Goal: Transaction & Acquisition: Book appointment/travel/reservation

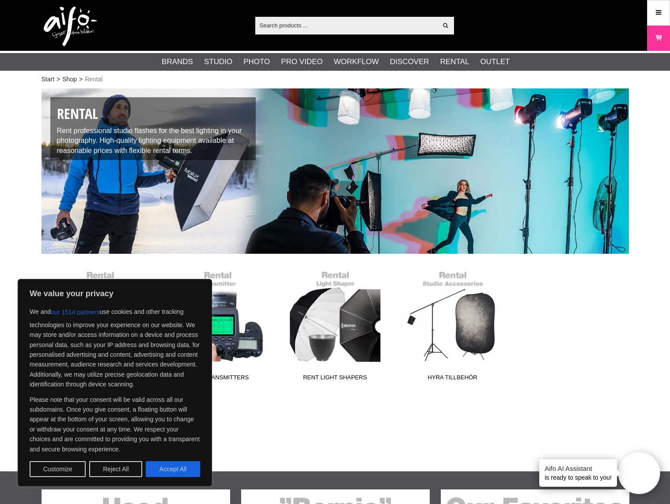
click at [320, 419] on div "Start > Shop > Rental Rental Rent professional studio flashes for the best ligh…" at bounding box center [335, 278] width 670 height 385
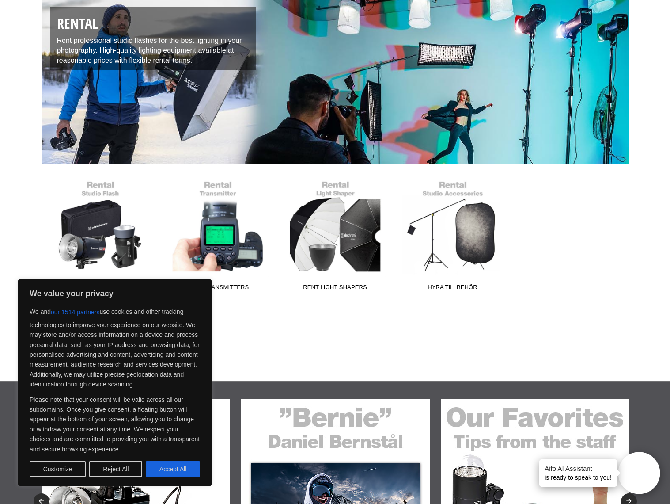
scroll to position [168, 0]
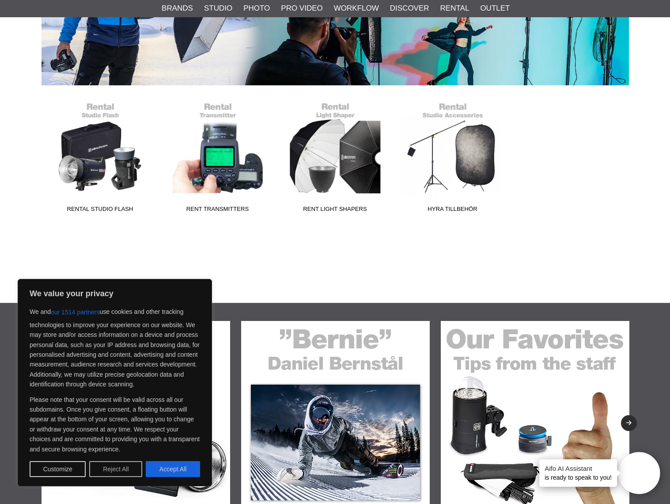
click at [109, 470] on button "Reject All" at bounding box center [115, 469] width 53 height 16
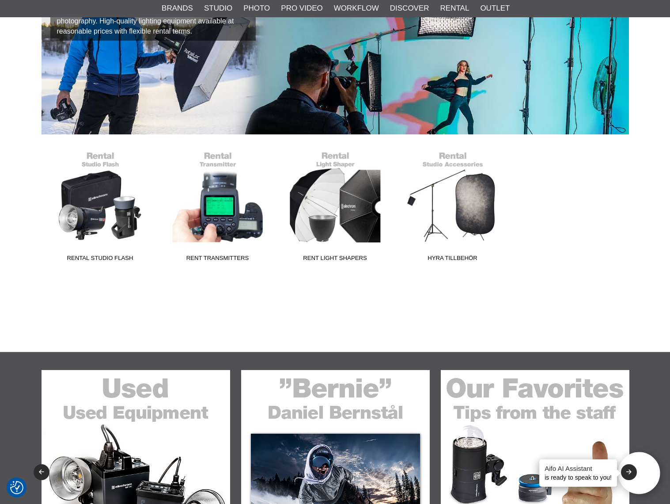
scroll to position [117, 0]
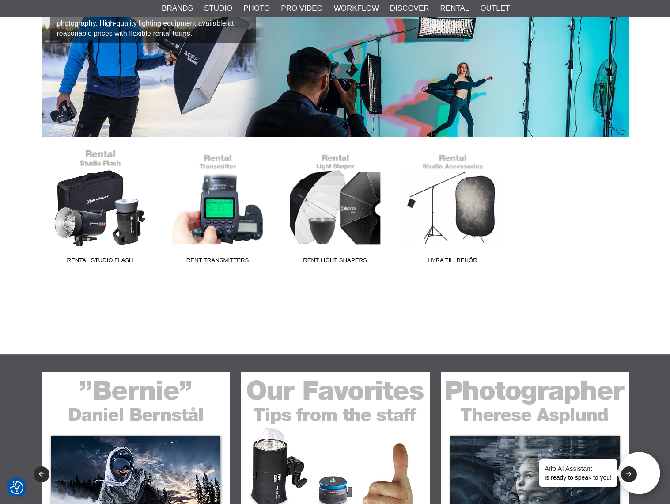
click at [83, 198] on link "Rental Studio Flash" at bounding box center [101, 207] width 118 height 119
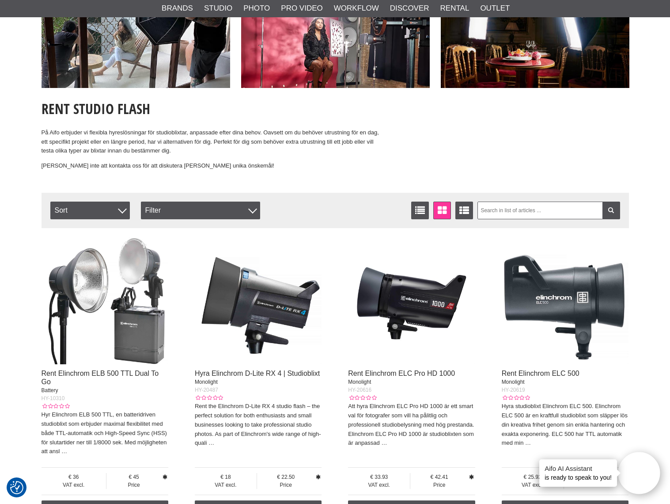
scroll to position [111, 0]
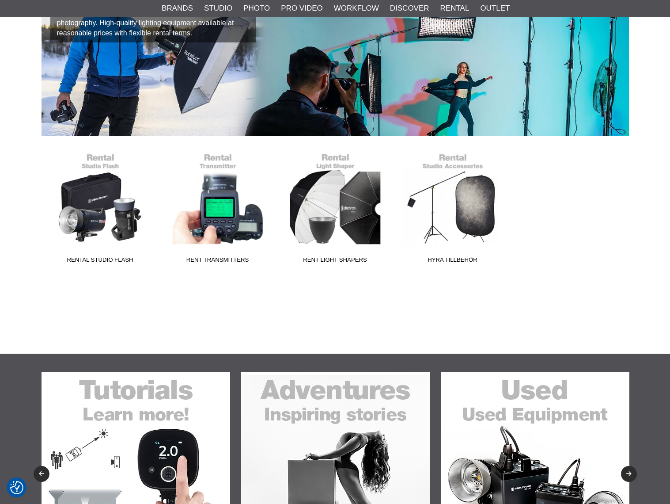
scroll to position [117, 0]
